Goal: Find specific page/section: Find specific page/section

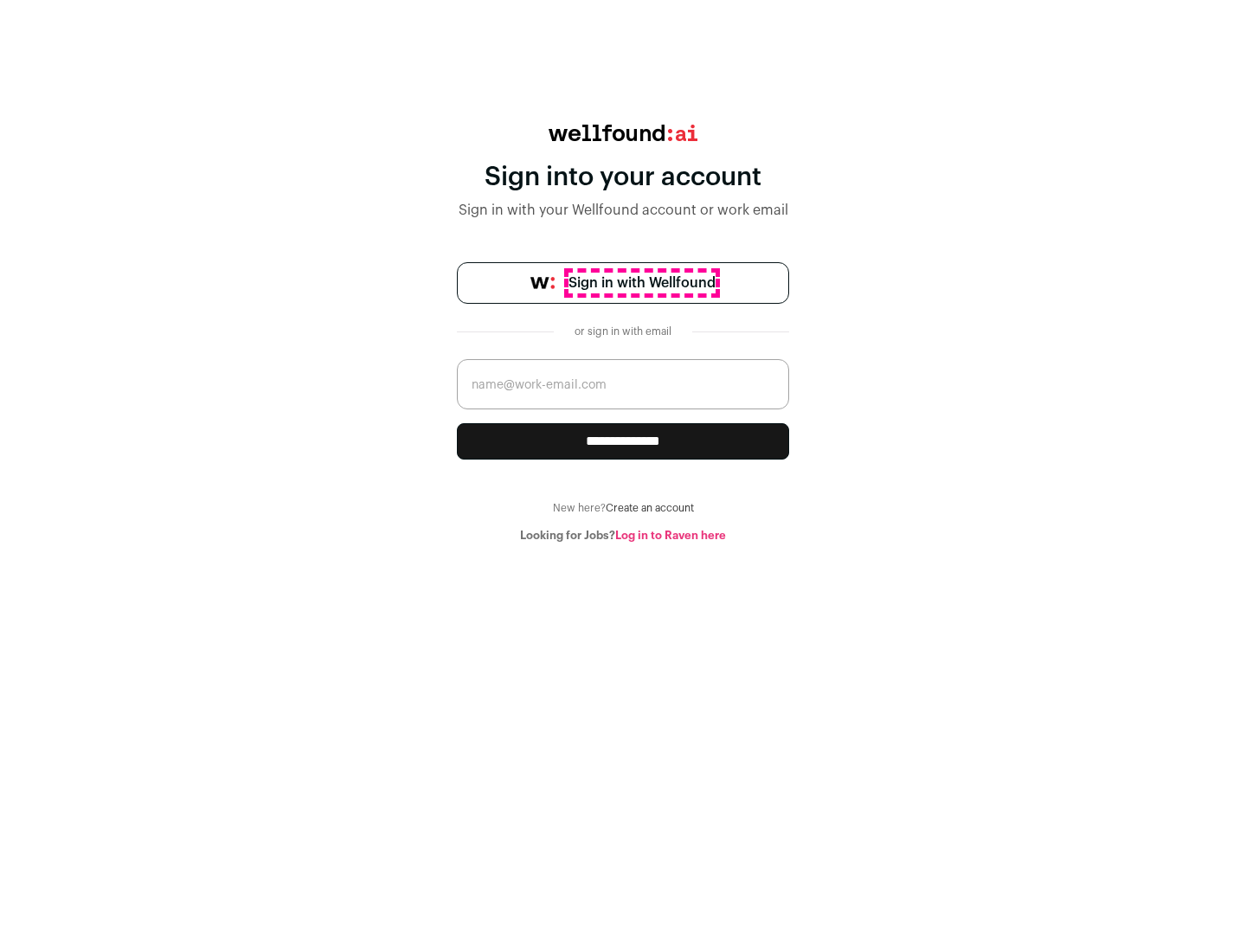
click at [642, 283] on span "Sign in with Wellfound" at bounding box center [642, 282] width 147 height 21
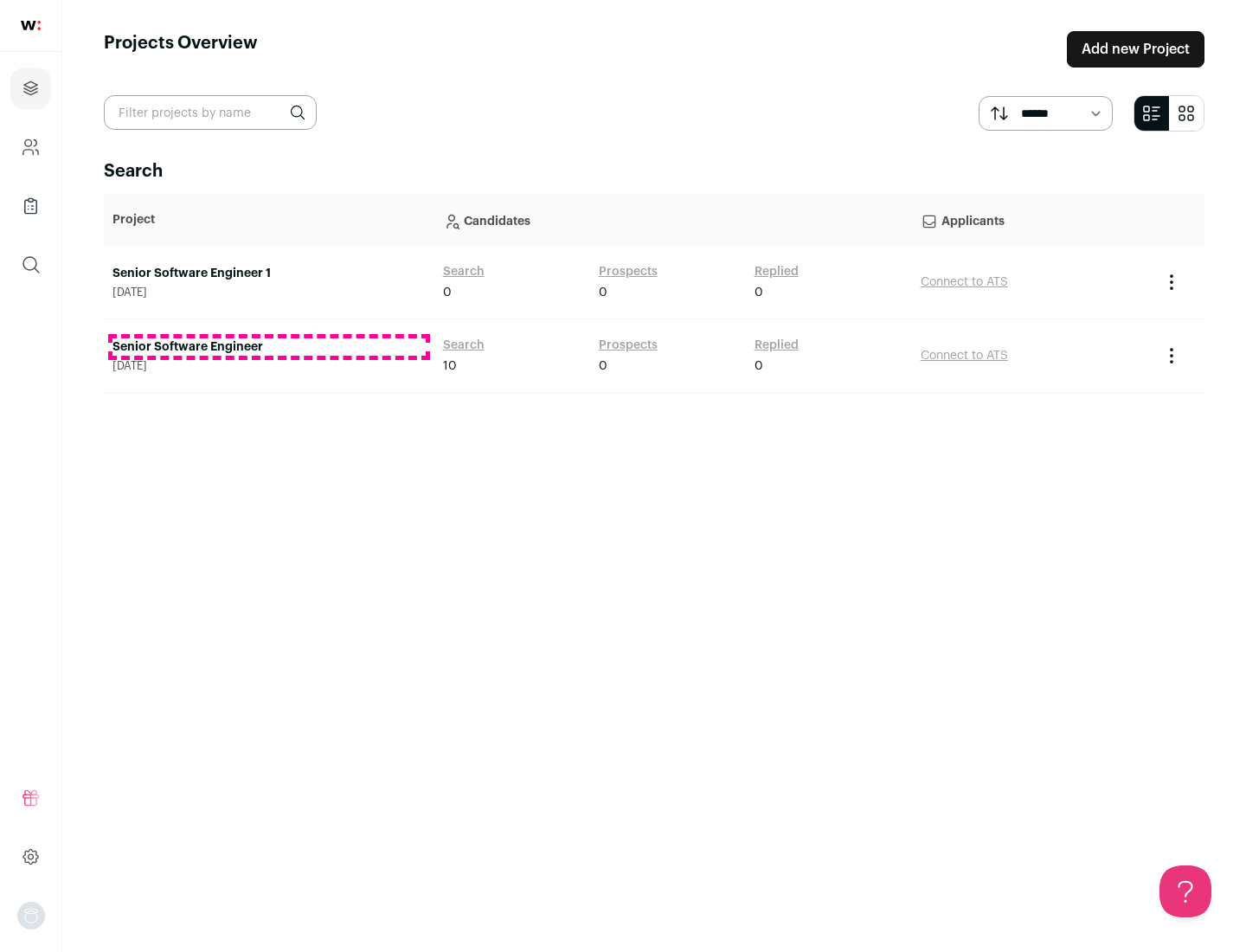
click at [268, 347] on link "Senior Software Engineer" at bounding box center [269, 347] width 313 height 18
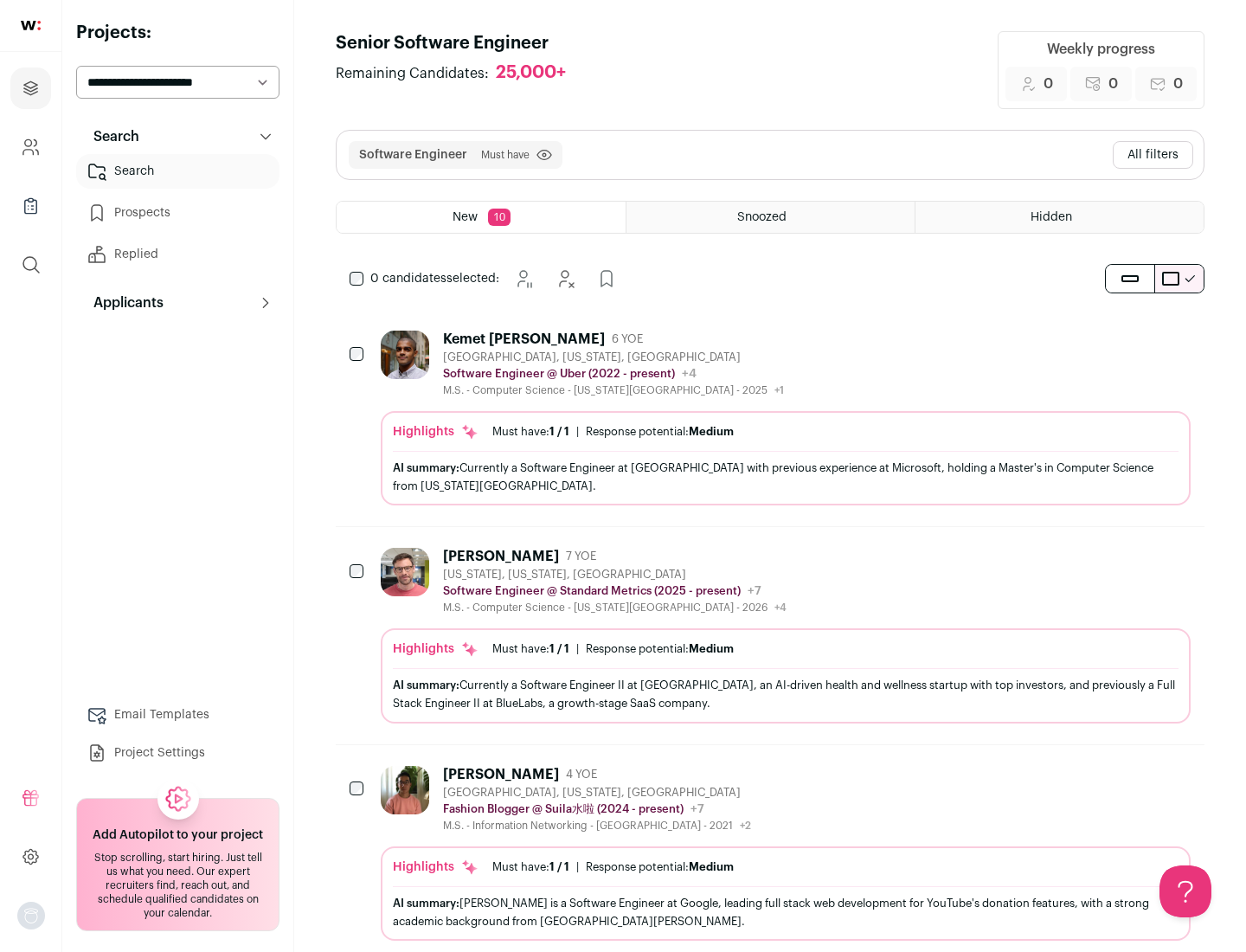
click at [770, 418] on div "Highlights Must have: 1 / 1 How many must haves have been fulfilled? | Response…" at bounding box center [786, 458] width 810 height 94
